Goal: Check status

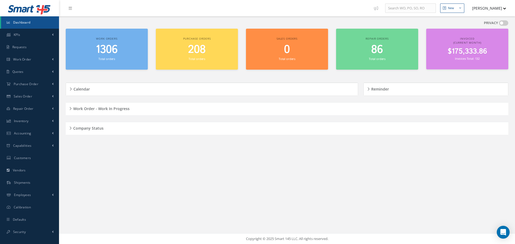
click at [71, 128] on div "Company Status" at bounding box center [287, 128] width 442 height 8
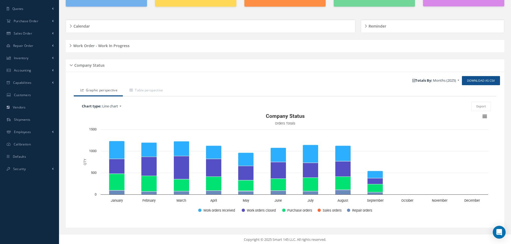
scroll to position [64, 0]
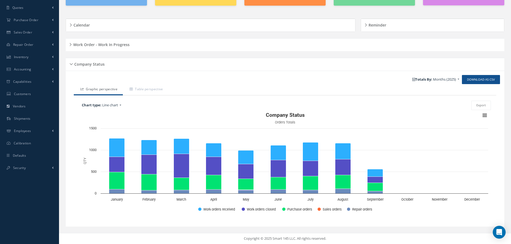
click at [71, 64] on div "Company Status" at bounding box center [285, 64] width 438 height 8
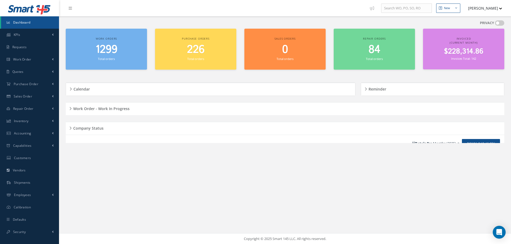
scroll to position [0, 0]
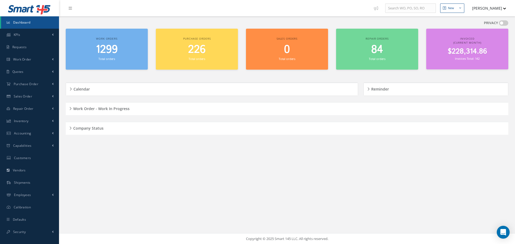
click at [71, 108] on div "Work Order - Work In Progress" at bounding box center [287, 109] width 442 height 8
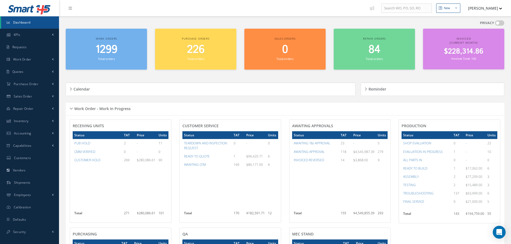
click at [72, 108] on div "Work Order - Work In Progress" at bounding box center [285, 109] width 438 height 8
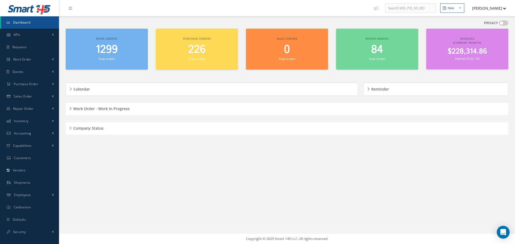
drag, startPoint x: 491, startPoint y: 0, endPoint x: 346, endPoint y: 8, distance: 144.7
click at [346, 8] on nav "New New Work Order New Purchase Order New Customer Quote New Sales Order New Re…" at bounding box center [287, 8] width 456 height 16
